Goal: Check status: Check status

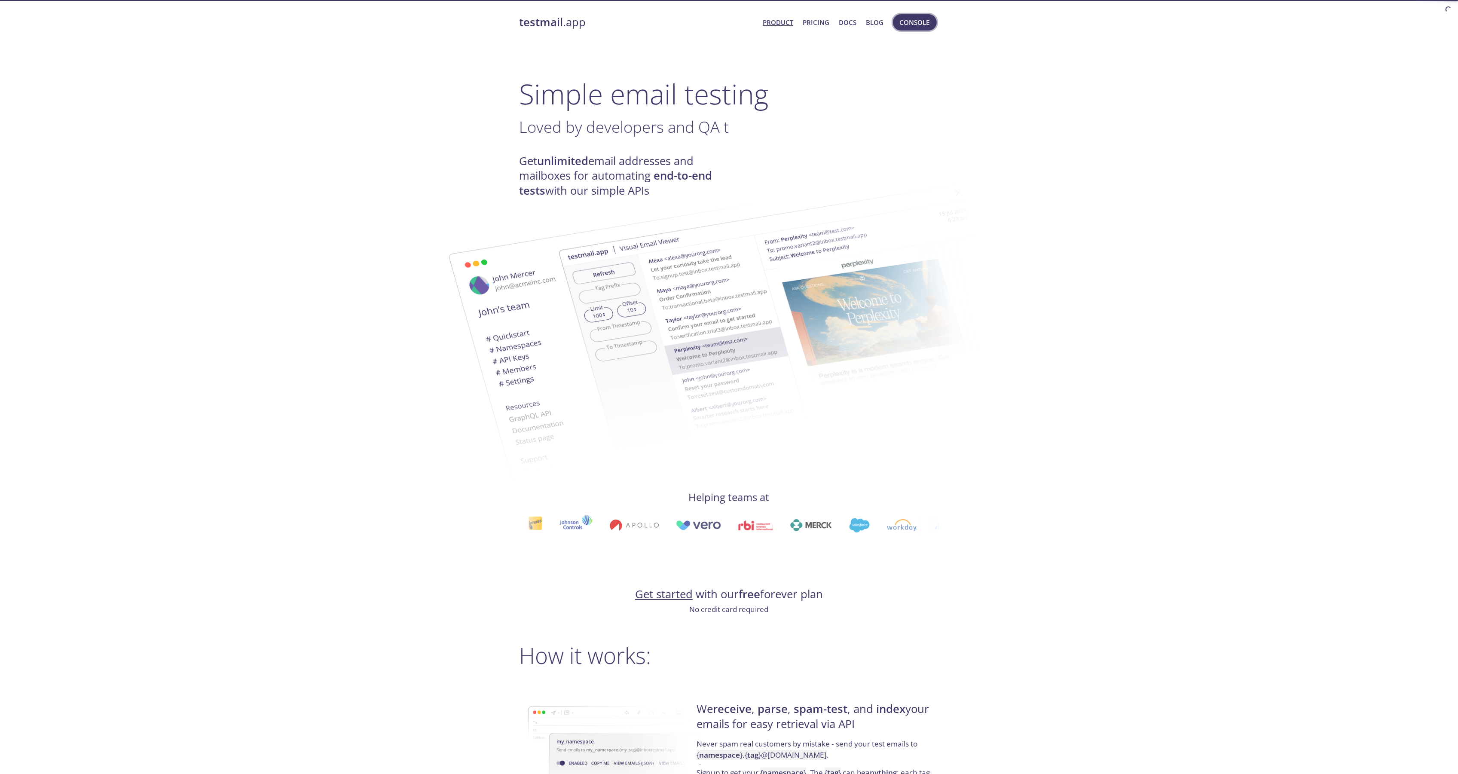
click at [923, 23] on span "Console" at bounding box center [915, 22] width 30 height 11
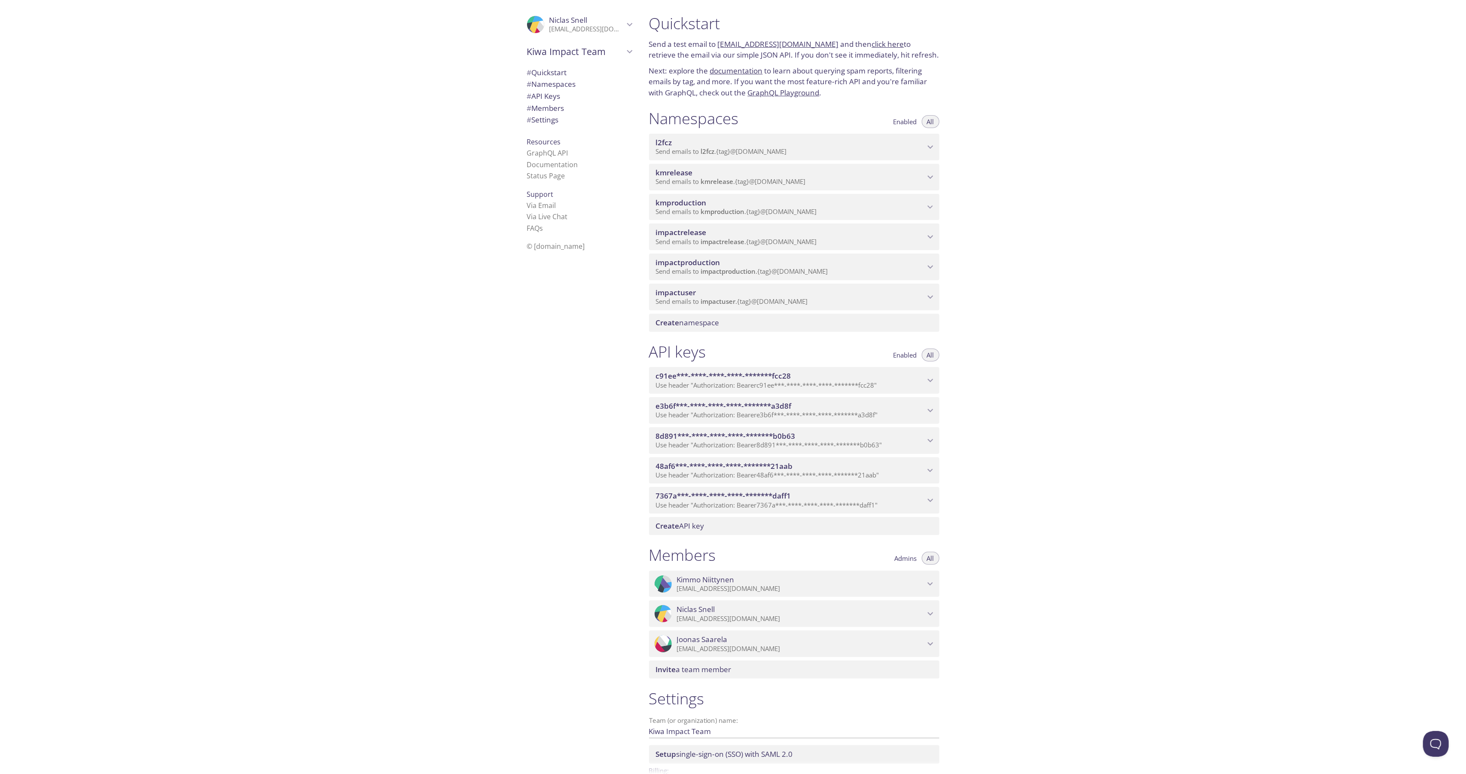
click at [723, 179] on span "kmrelease" at bounding box center [717, 181] width 33 height 9
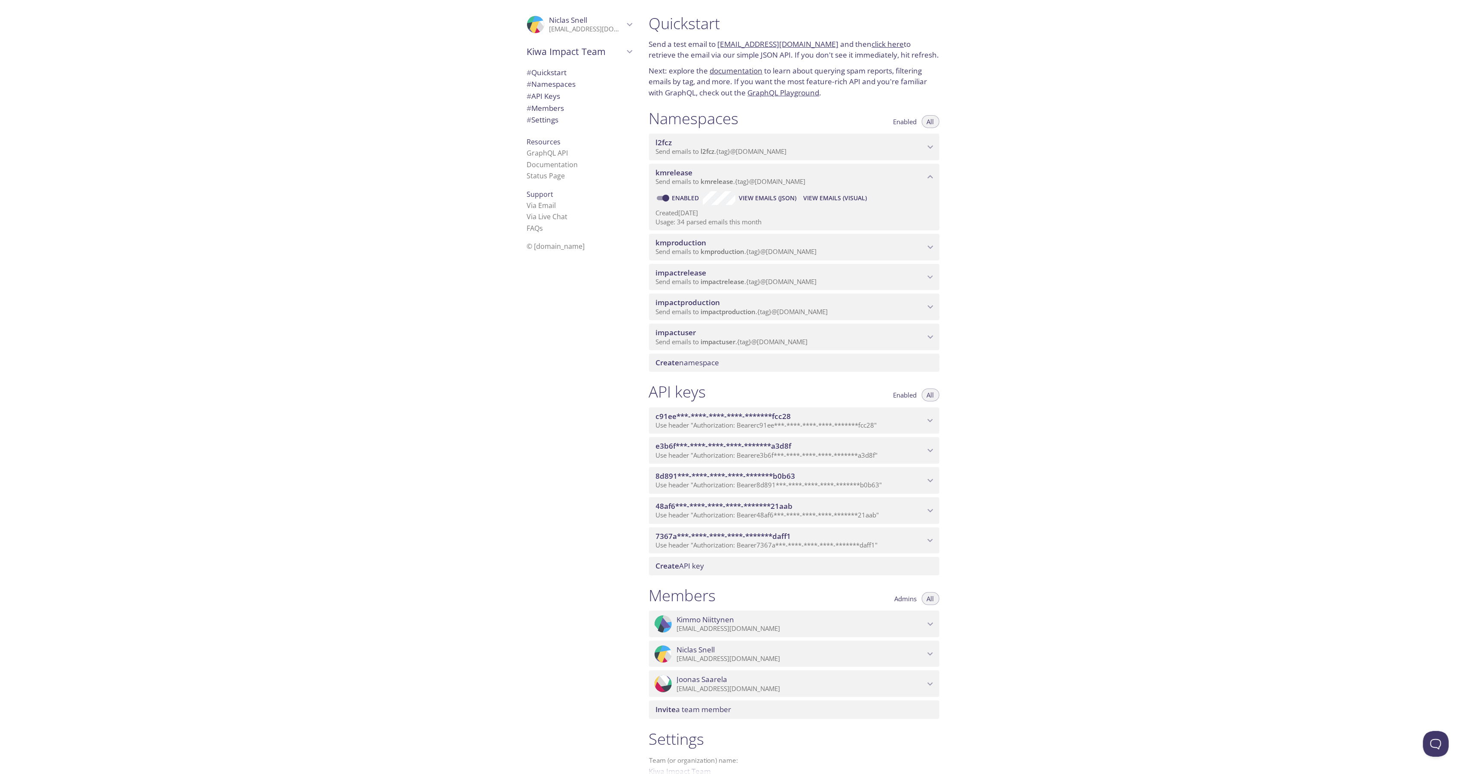
click at [847, 198] on span "View Emails (Visual)" at bounding box center [835, 198] width 64 height 10
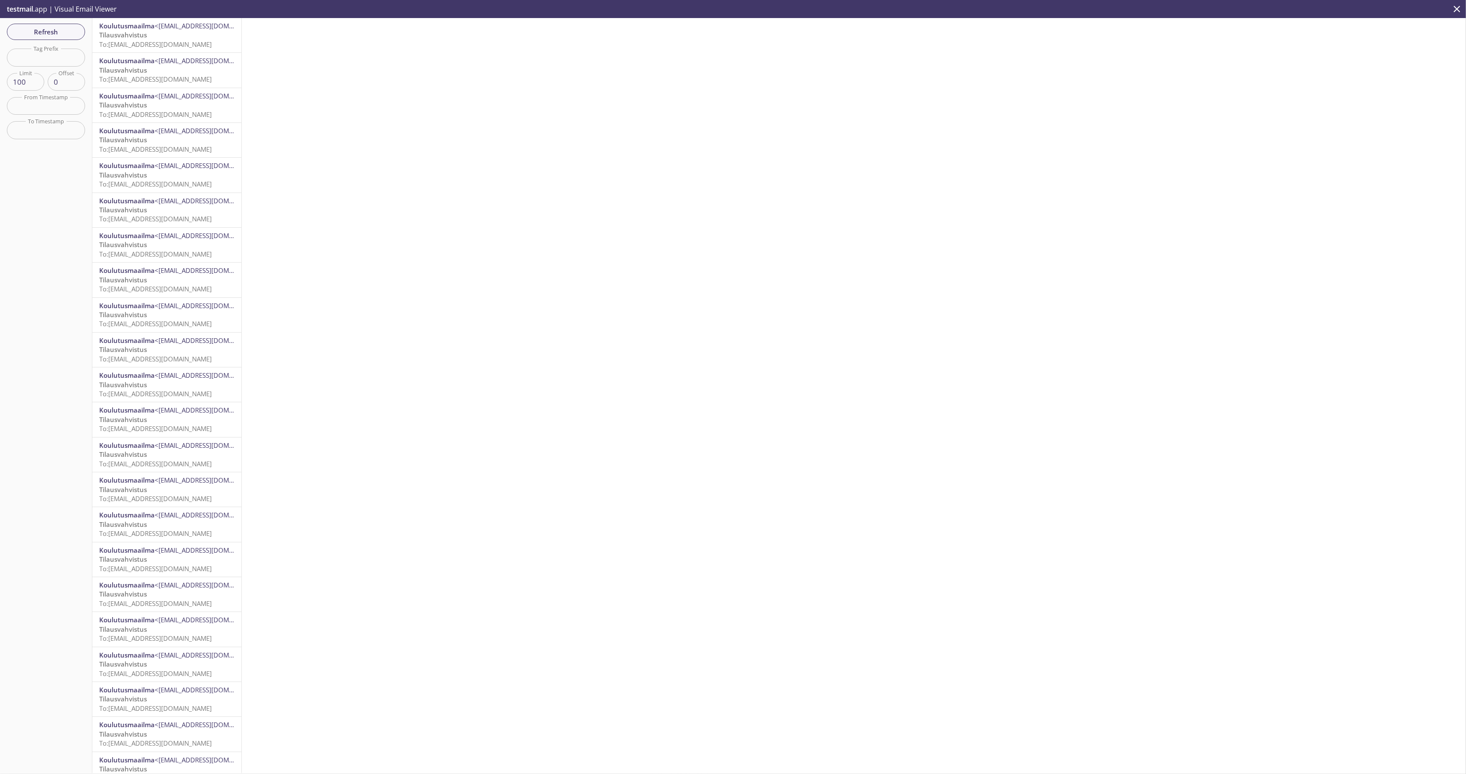
click at [839, 403] on div at bounding box center [854, 395] width 1224 height 755
drag, startPoint x: 593, startPoint y: 229, endPoint x: 583, endPoint y: 171, distance: 59.3
click at [591, 198] on div at bounding box center [854, 395] width 1224 height 755
click at [584, 162] on div at bounding box center [854, 395] width 1224 height 755
